Goal: Submit feedback/report problem

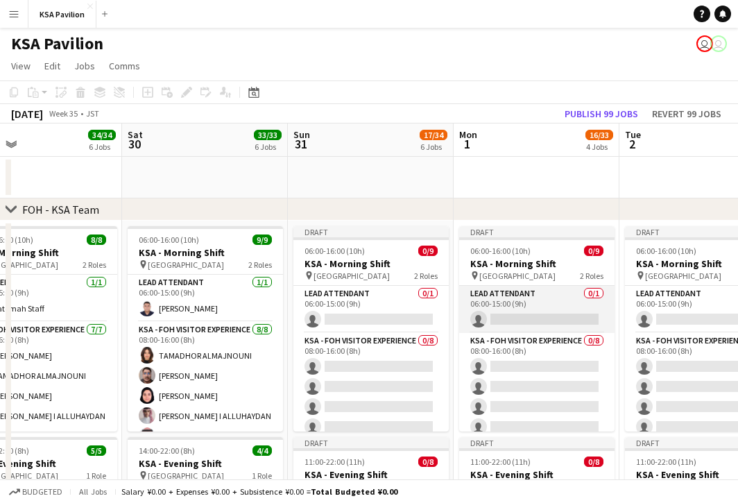
scroll to position [0, 358]
